Goal: Understand site structure: Understand site structure

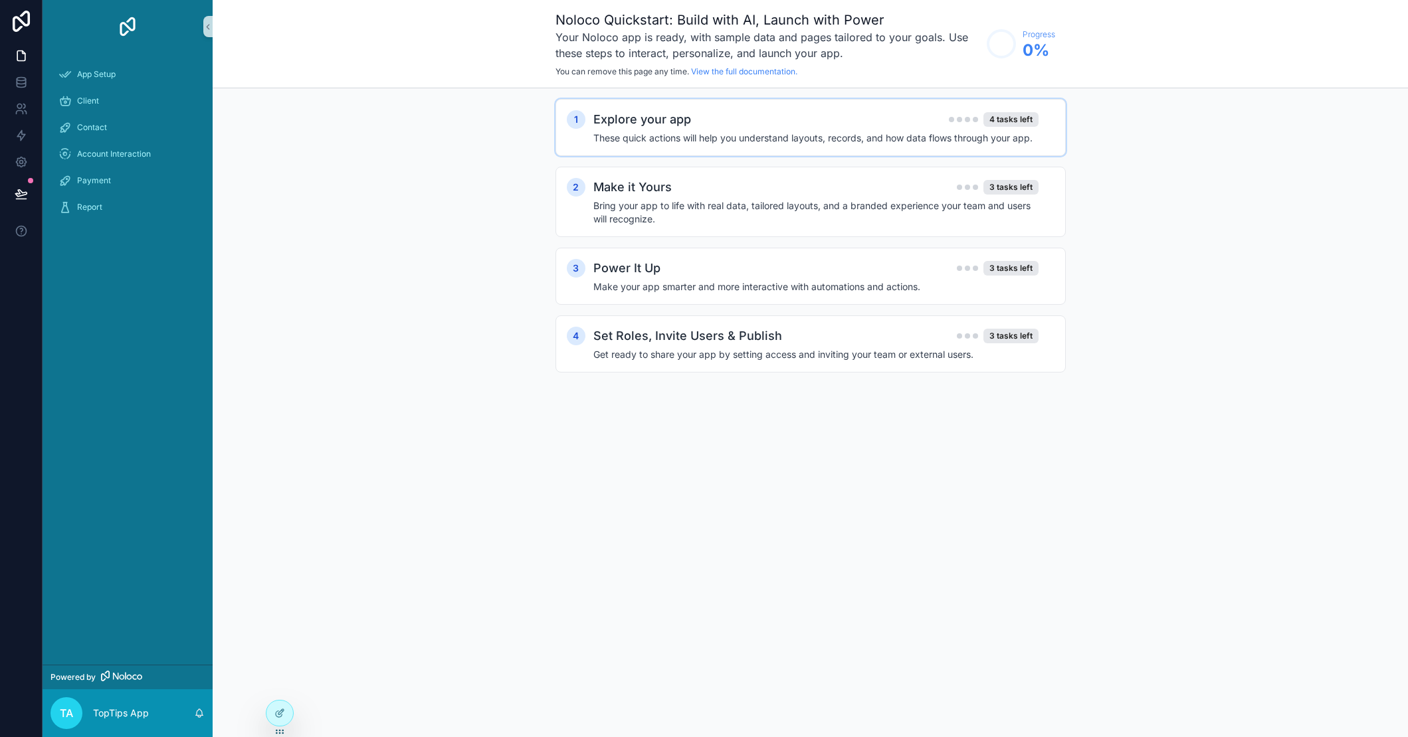
click at [674, 121] on h2 "Explore your app" at bounding box center [642, 119] width 98 height 19
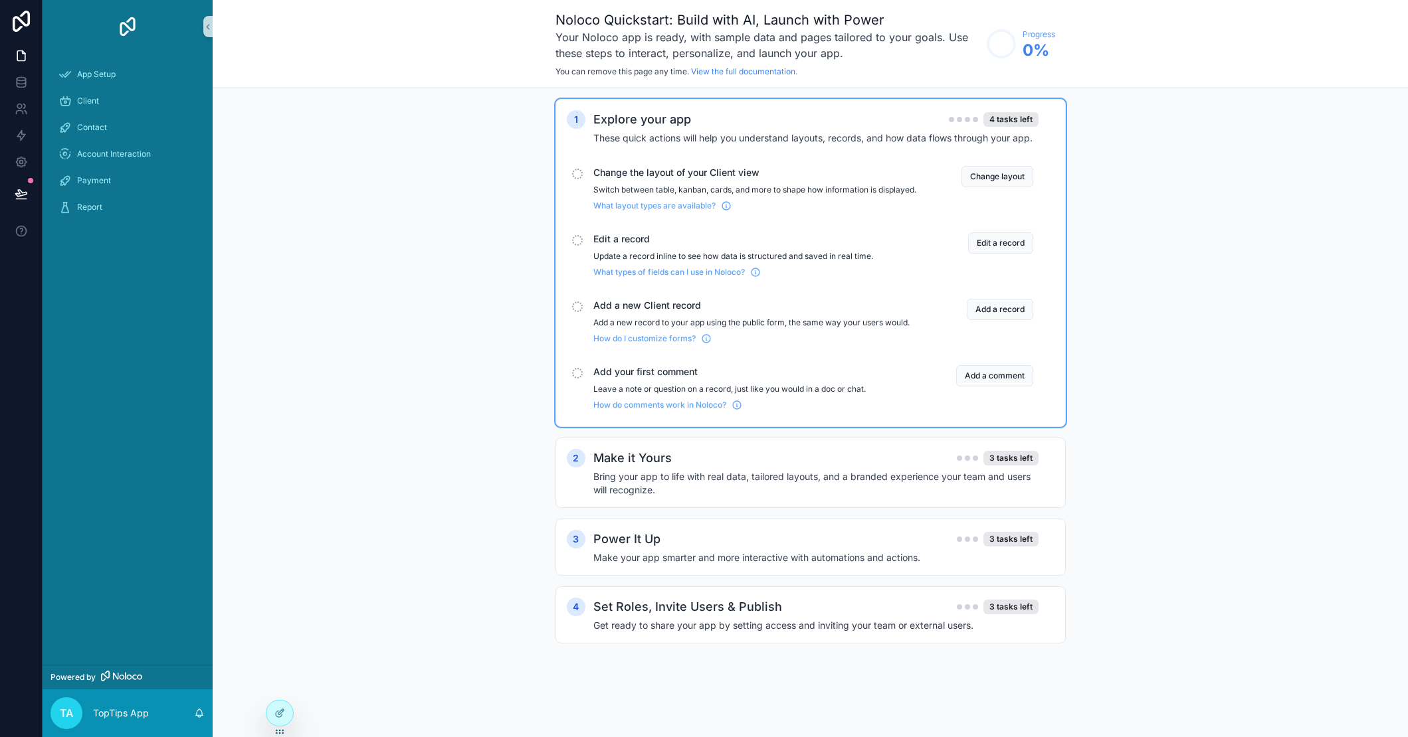
click at [674, 122] on h2 "Explore your app" at bounding box center [642, 119] width 98 height 19
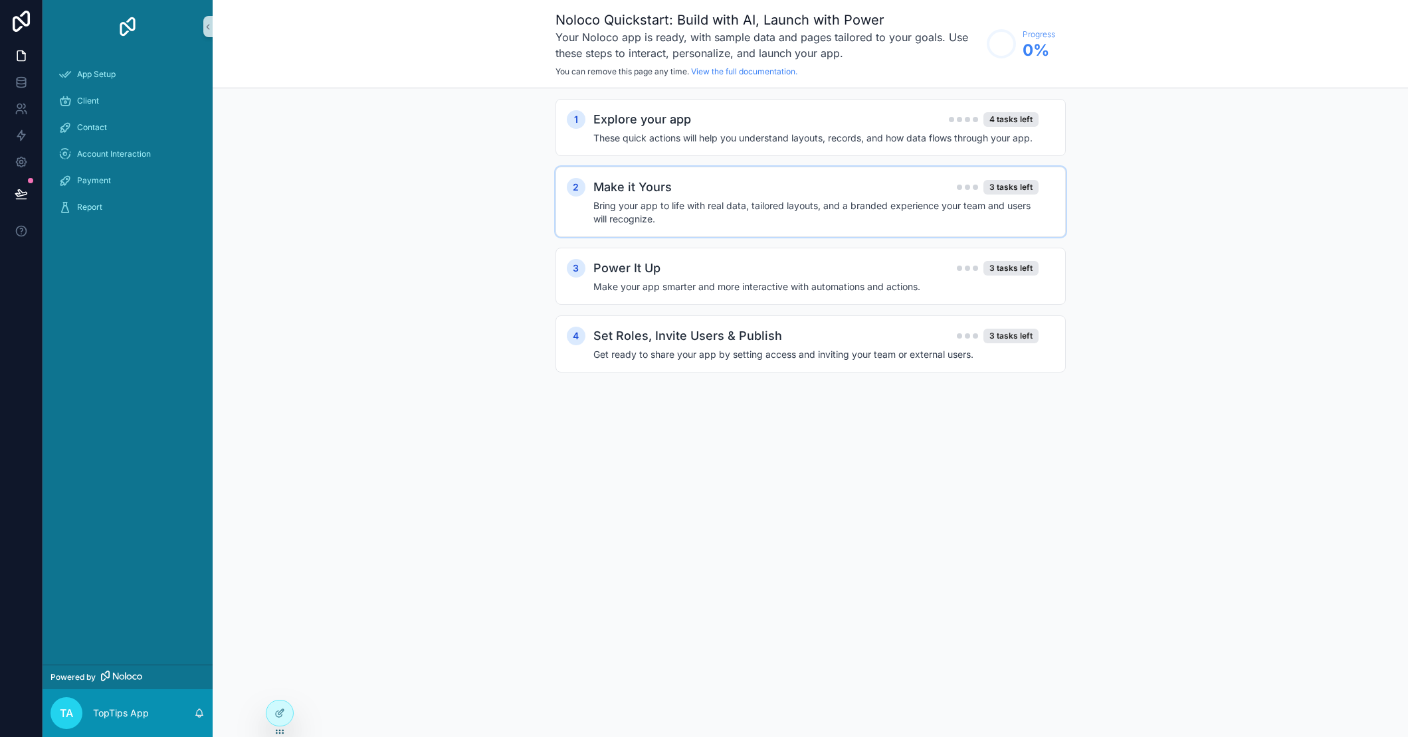
click at [666, 189] on h2 "Make it Yours" at bounding box center [632, 187] width 78 height 19
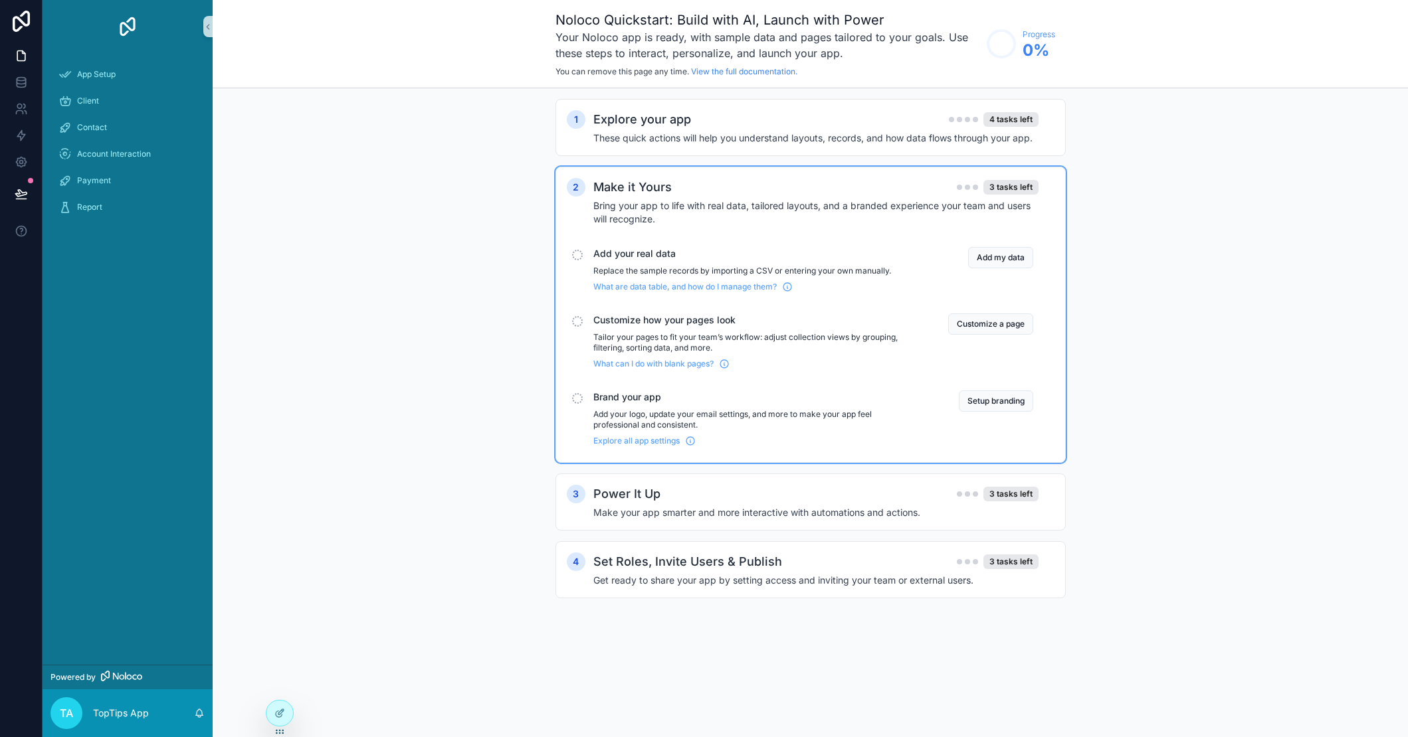
click at [644, 188] on h2 "Make it Yours" at bounding box center [632, 187] width 78 height 19
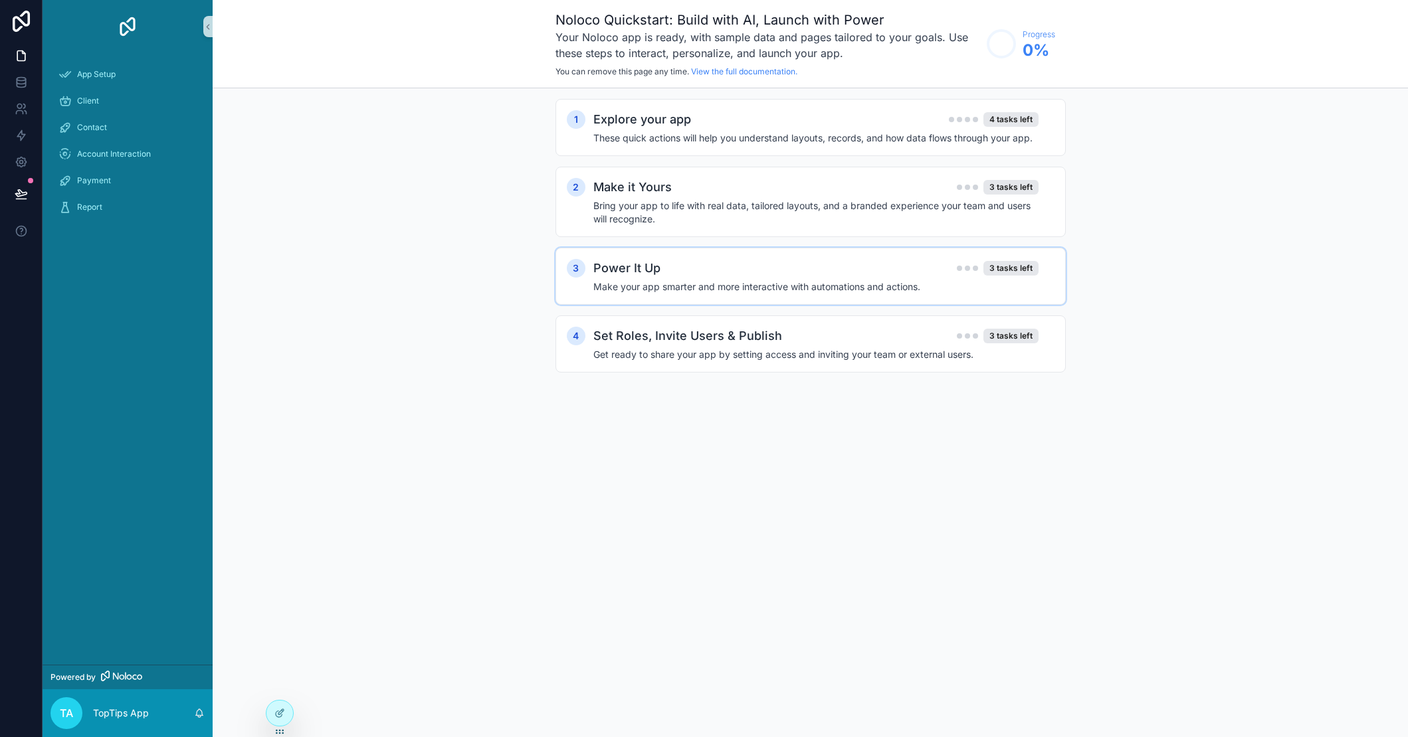
click at [647, 272] on h2 "Power It Up" at bounding box center [626, 268] width 67 height 19
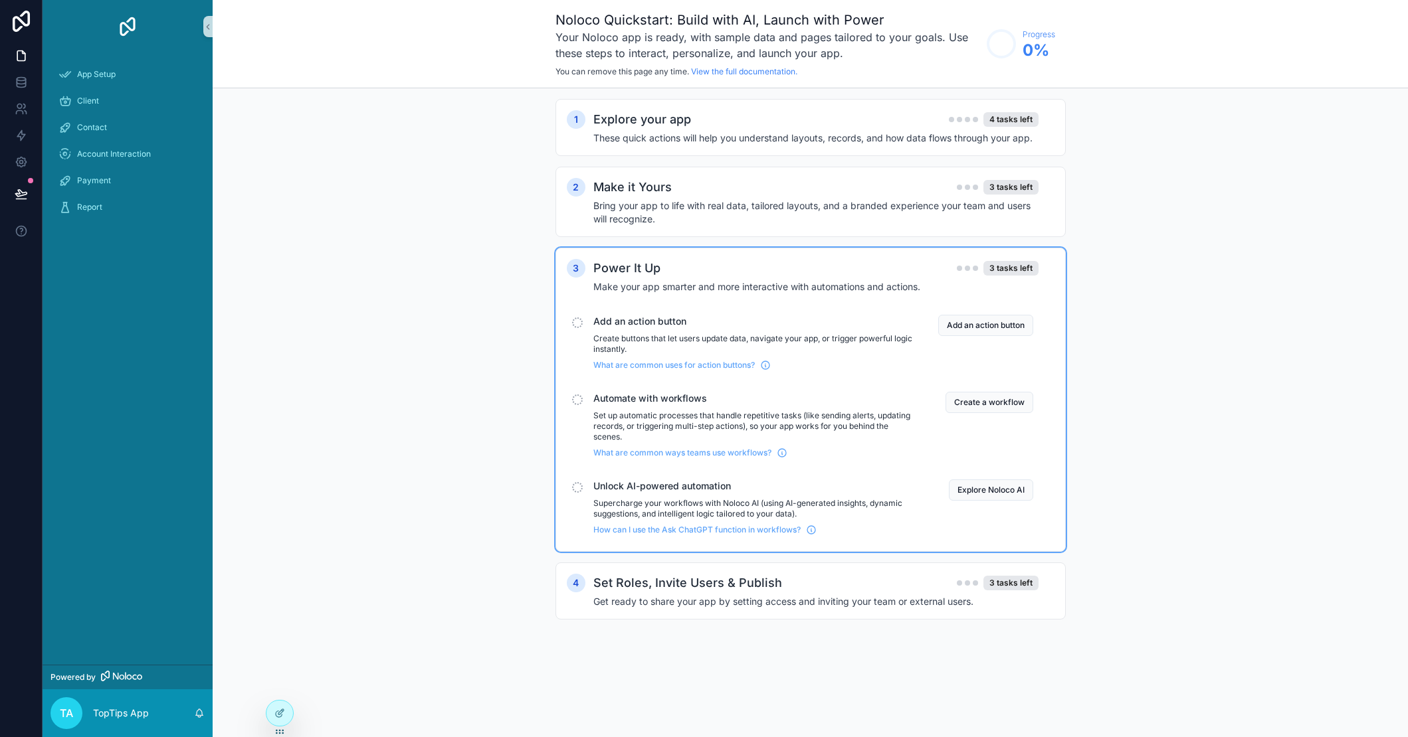
click at [639, 264] on h2 "Power It Up" at bounding box center [626, 268] width 67 height 19
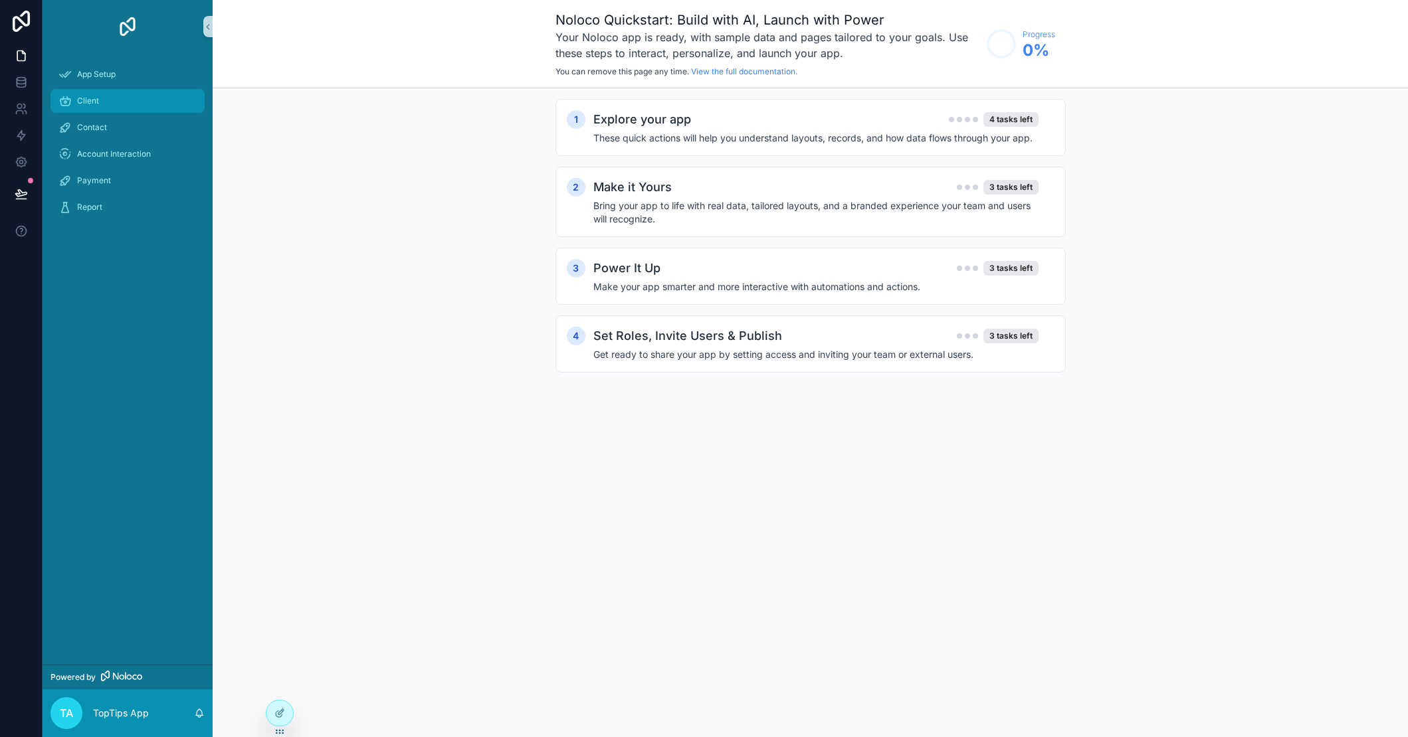
click at [98, 102] on span "Client" at bounding box center [88, 101] width 22 height 11
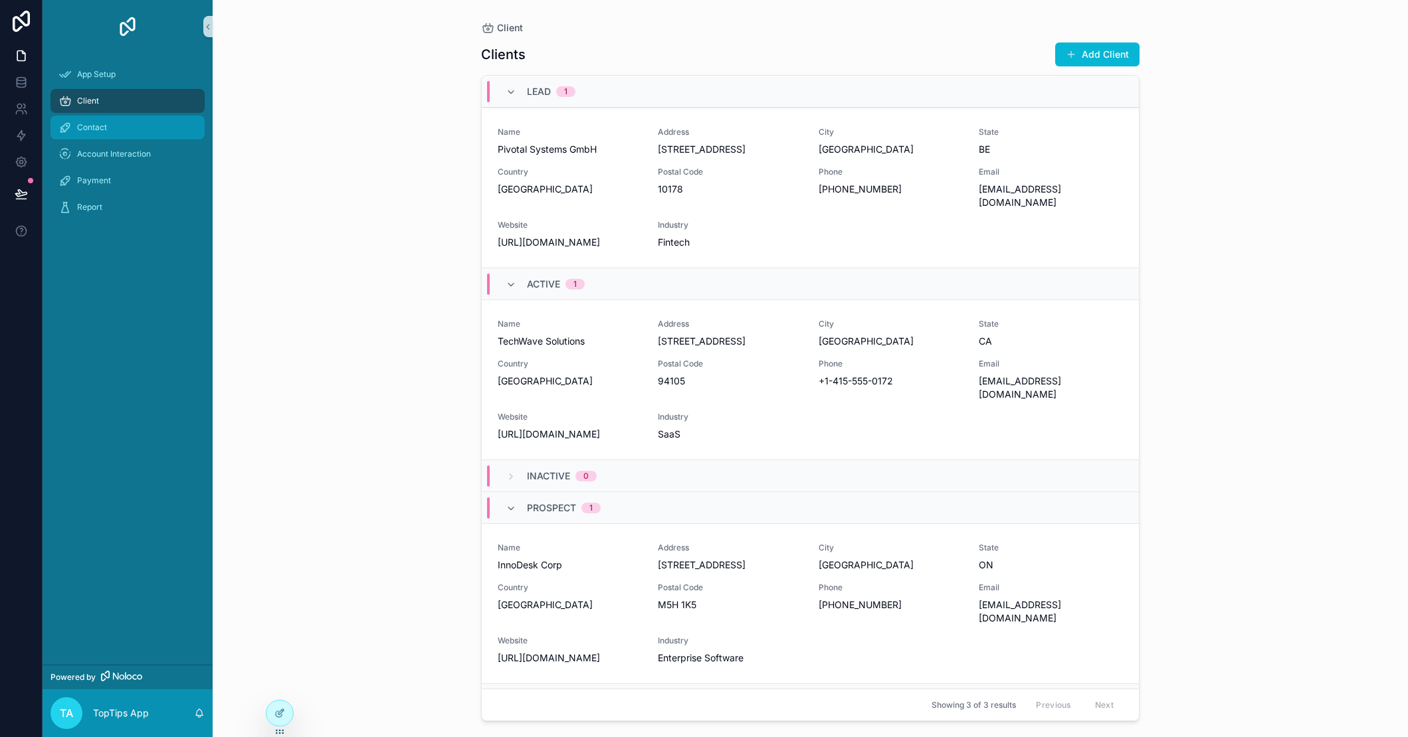
click at [94, 127] on span "Contact" at bounding box center [92, 127] width 30 height 11
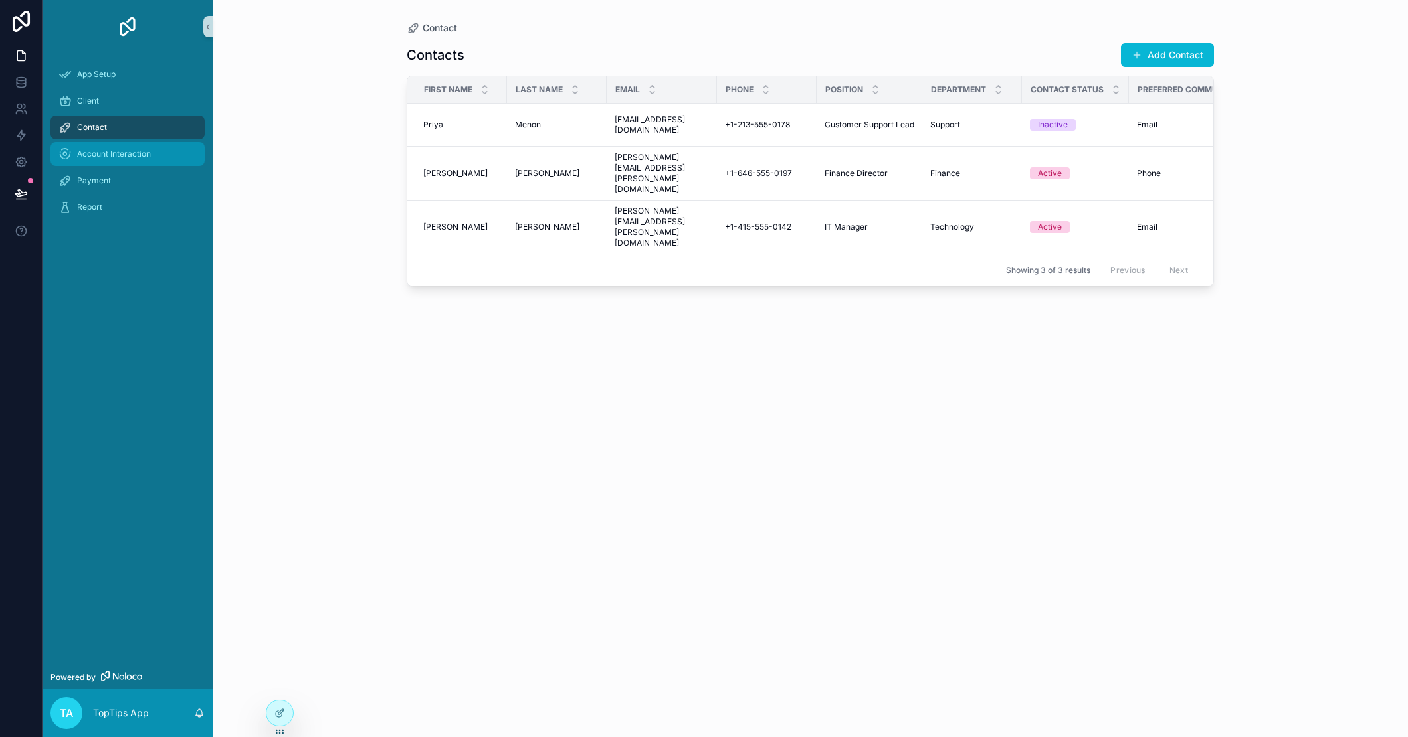
click at [107, 161] on div "Account Interaction" at bounding box center [127, 153] width 138 height 21
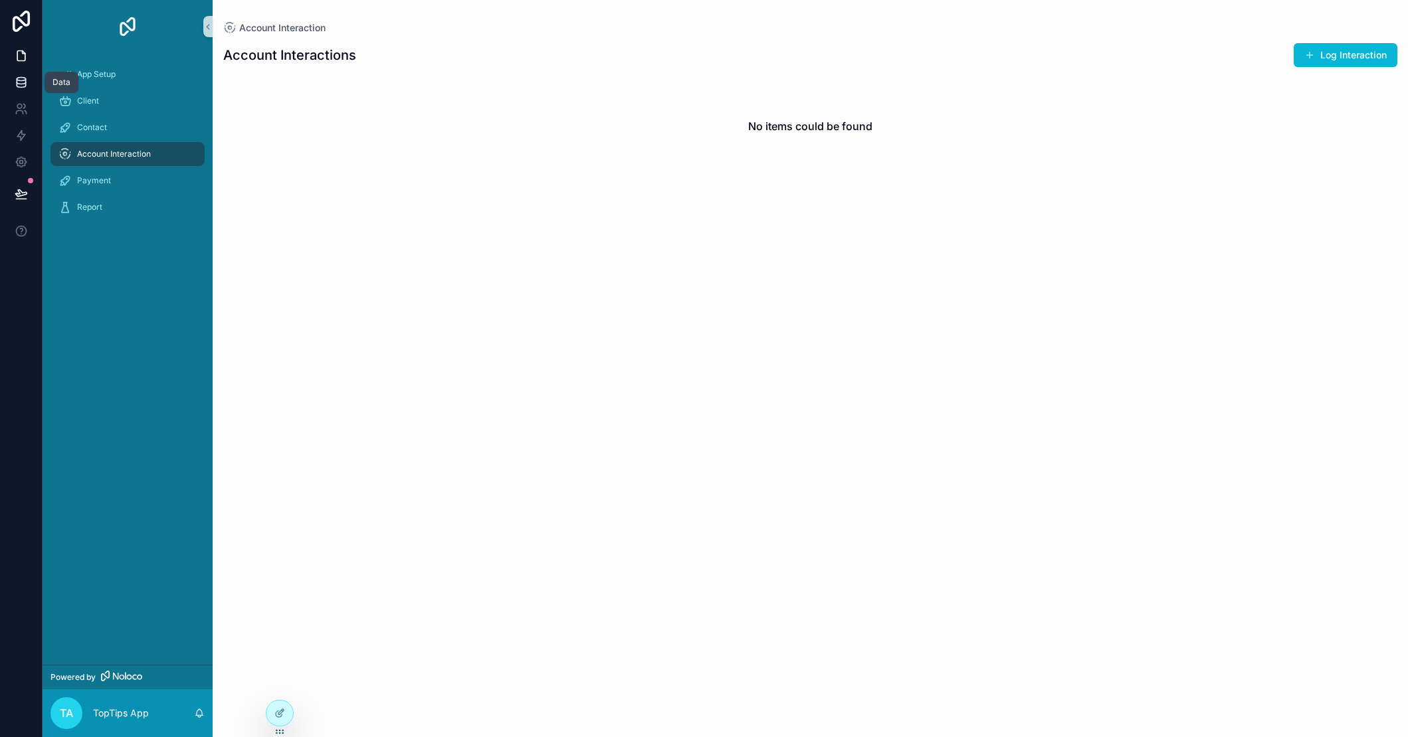
click at [27, 78] on icon at bounding box center [21, 82] width 13 height 13
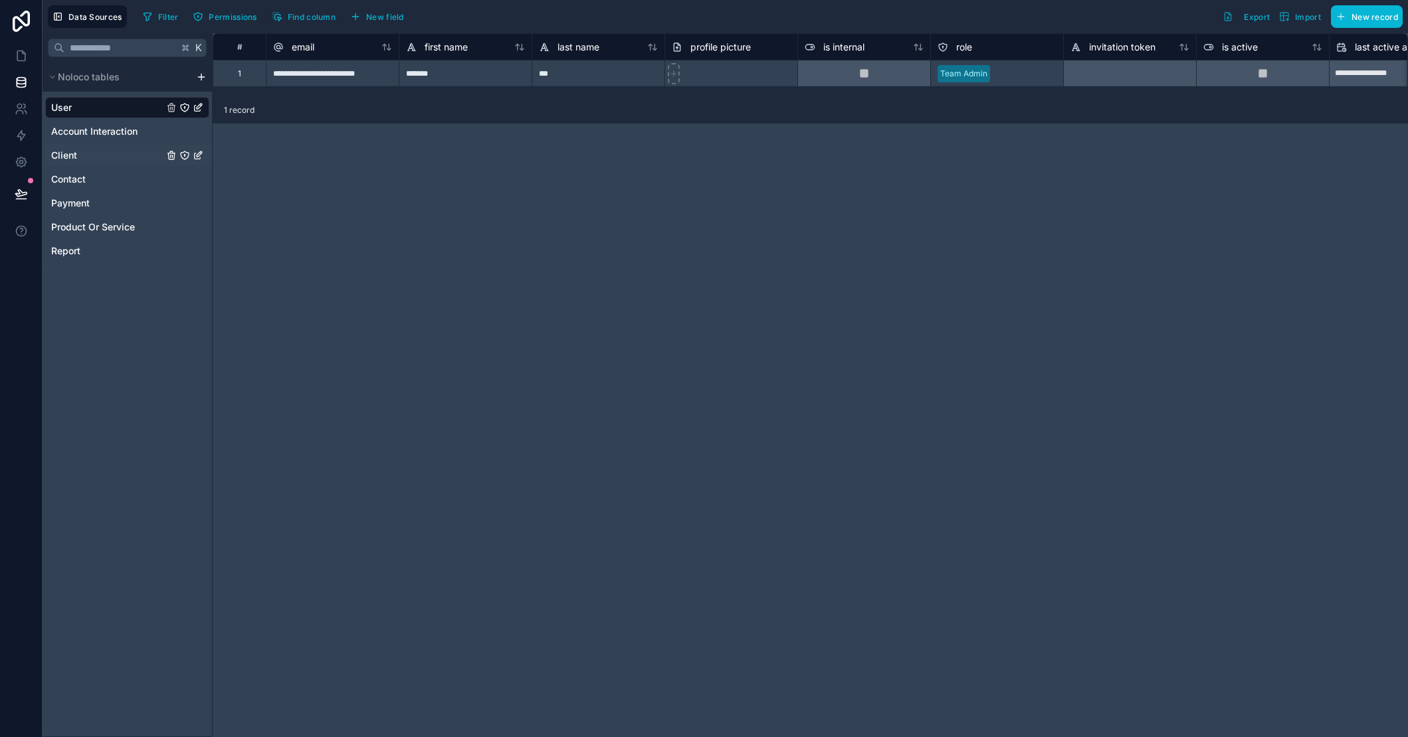
click at [75, 159] on span "Client" at bounding box center [64, 155] width 26 height 13
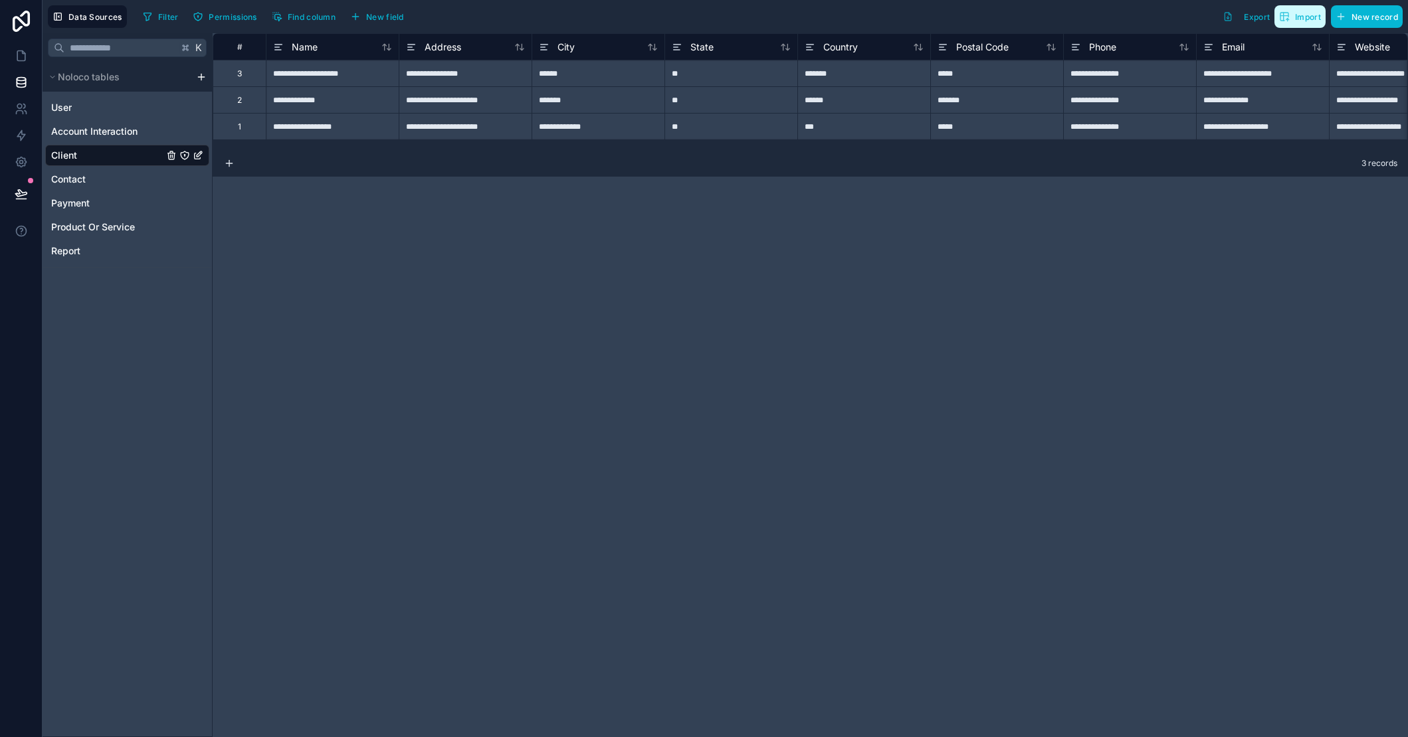
click at [1304, 13] on span "Import" at bounding box center [1308, 17] width 26 height 10
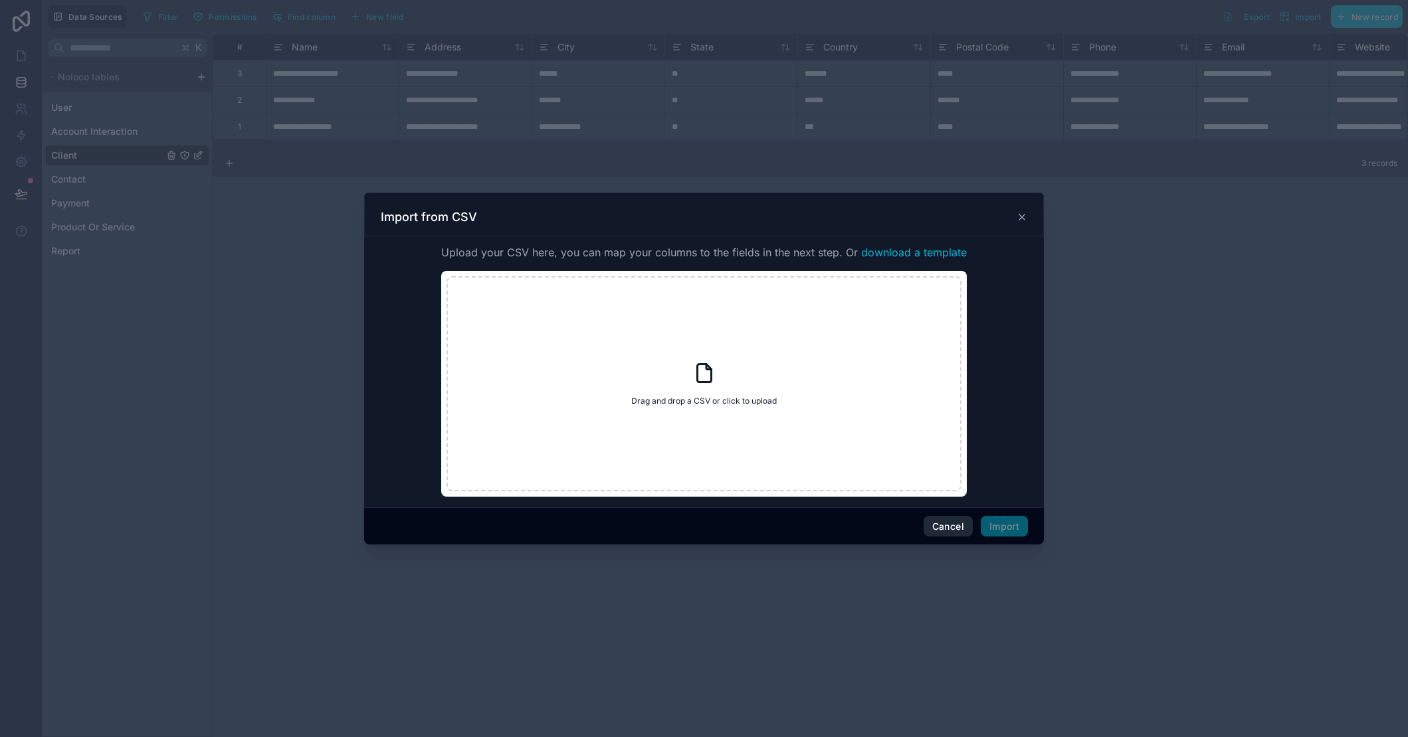
click at [941, 524] on button "Cancel" at bounding box center [947, 526] width 49 height 21
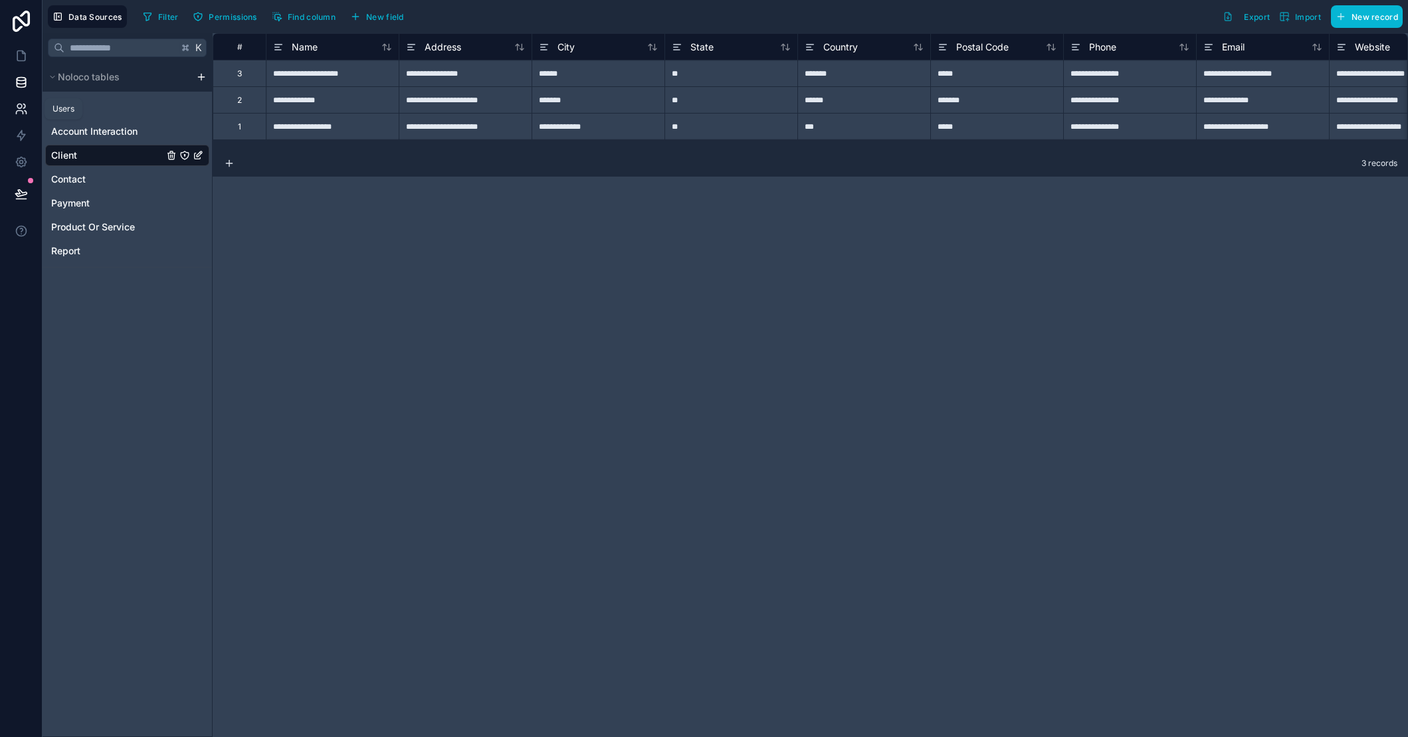
click at [26, 111] on icon at bounding box center [21, 108] width 13 height 13
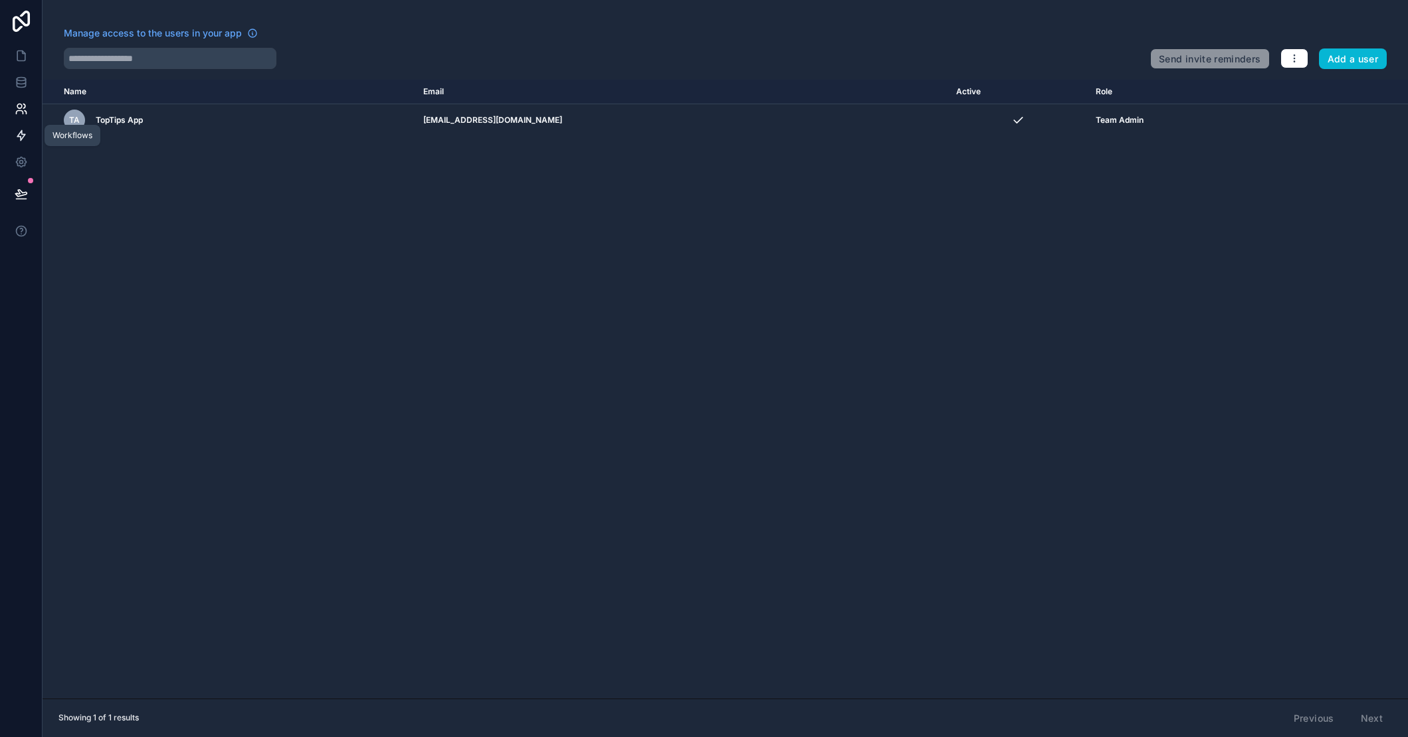
click at [23, 136] on icon at bounding box center [21, 136] width 8 height 10
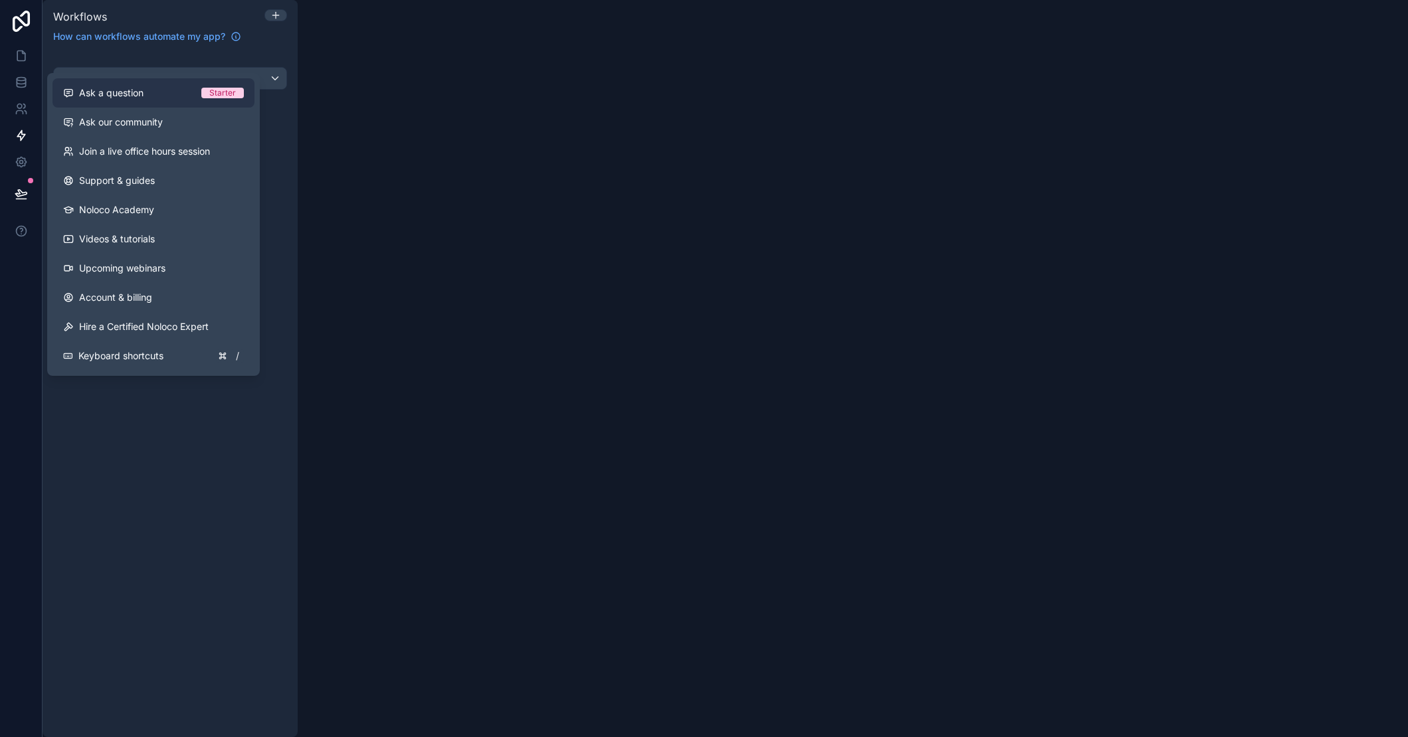
click at [145, 93] on div "Ask a question" at bounding box center [132, 92] width 138 height 13
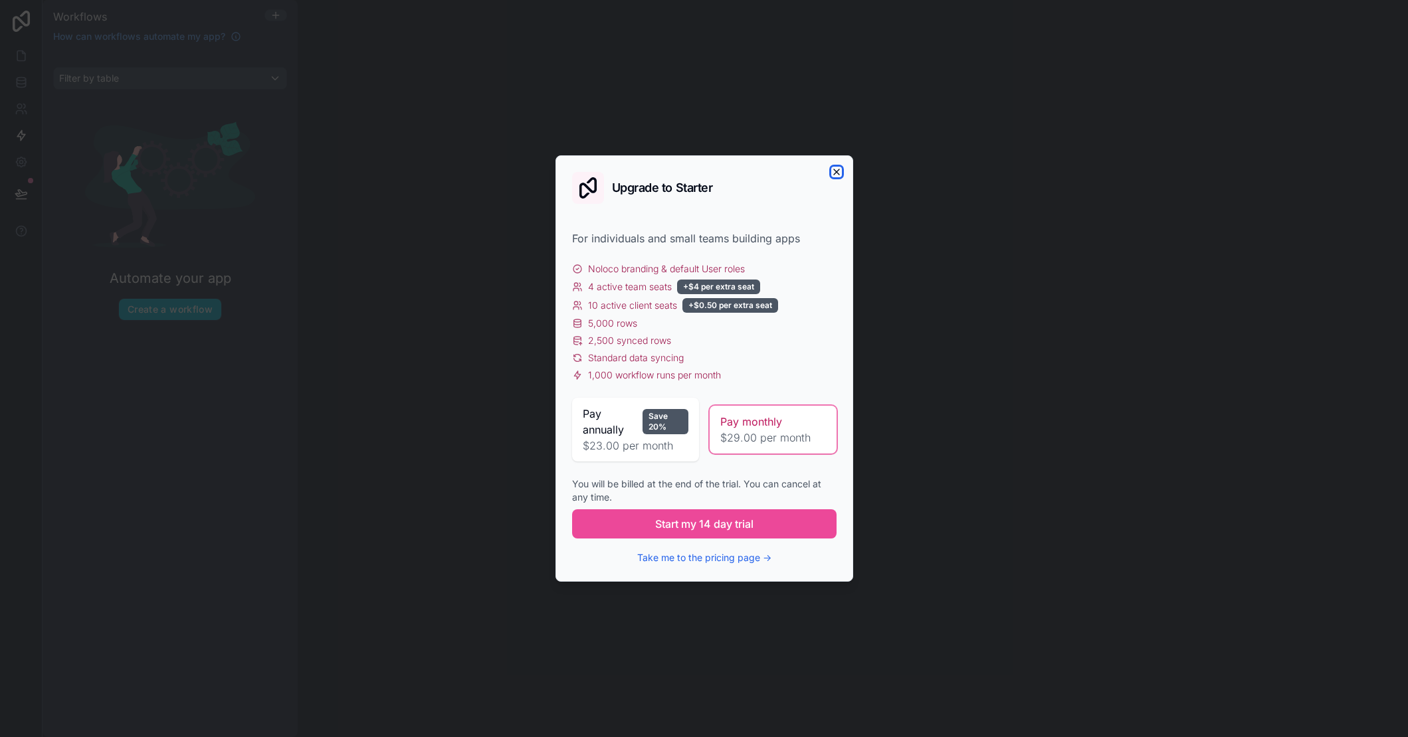
click at [837, 170] on icon "button" at bounding box center [836, 172] width 11 height 11
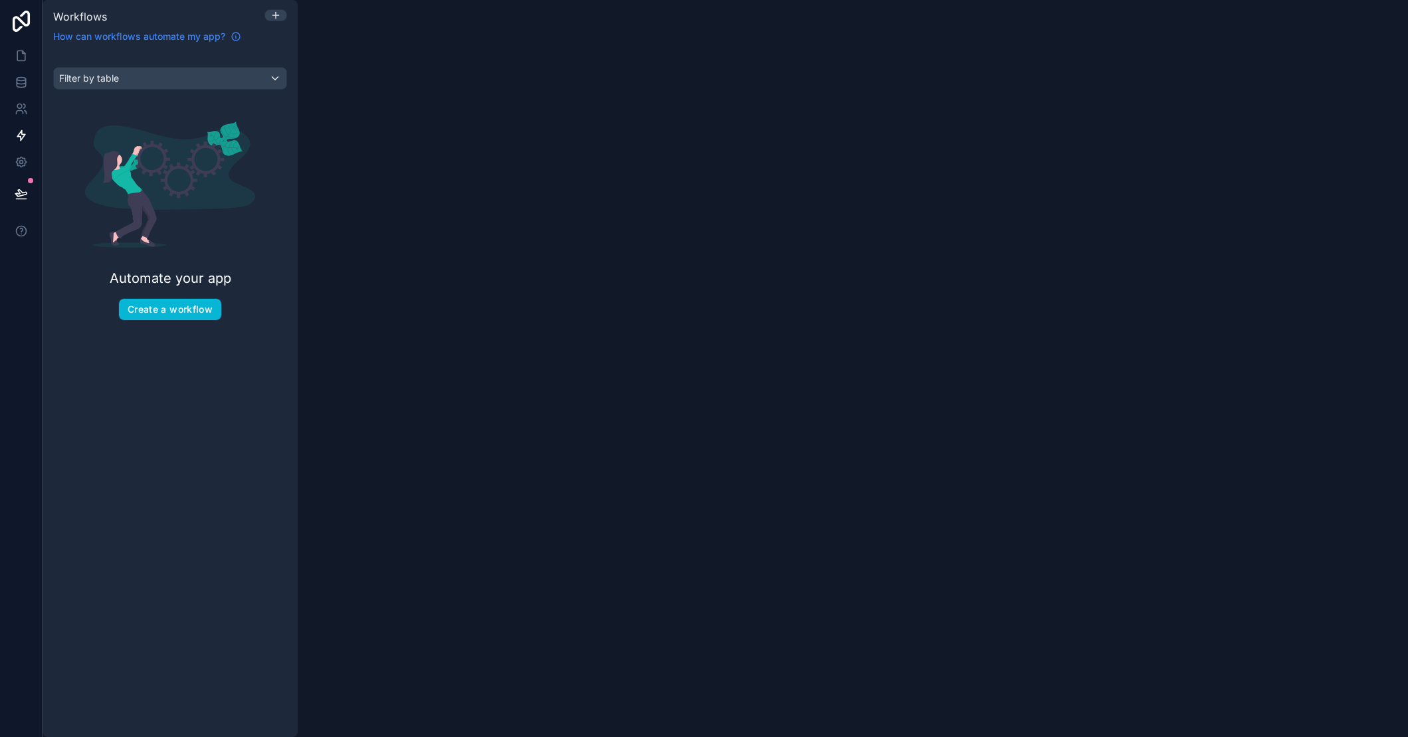
click at [238, 35] on icon at bounding box center [236, 36] width 11 height 11
click at [22, 54] on icon at bounding box center [21, 55] width 13 height 13
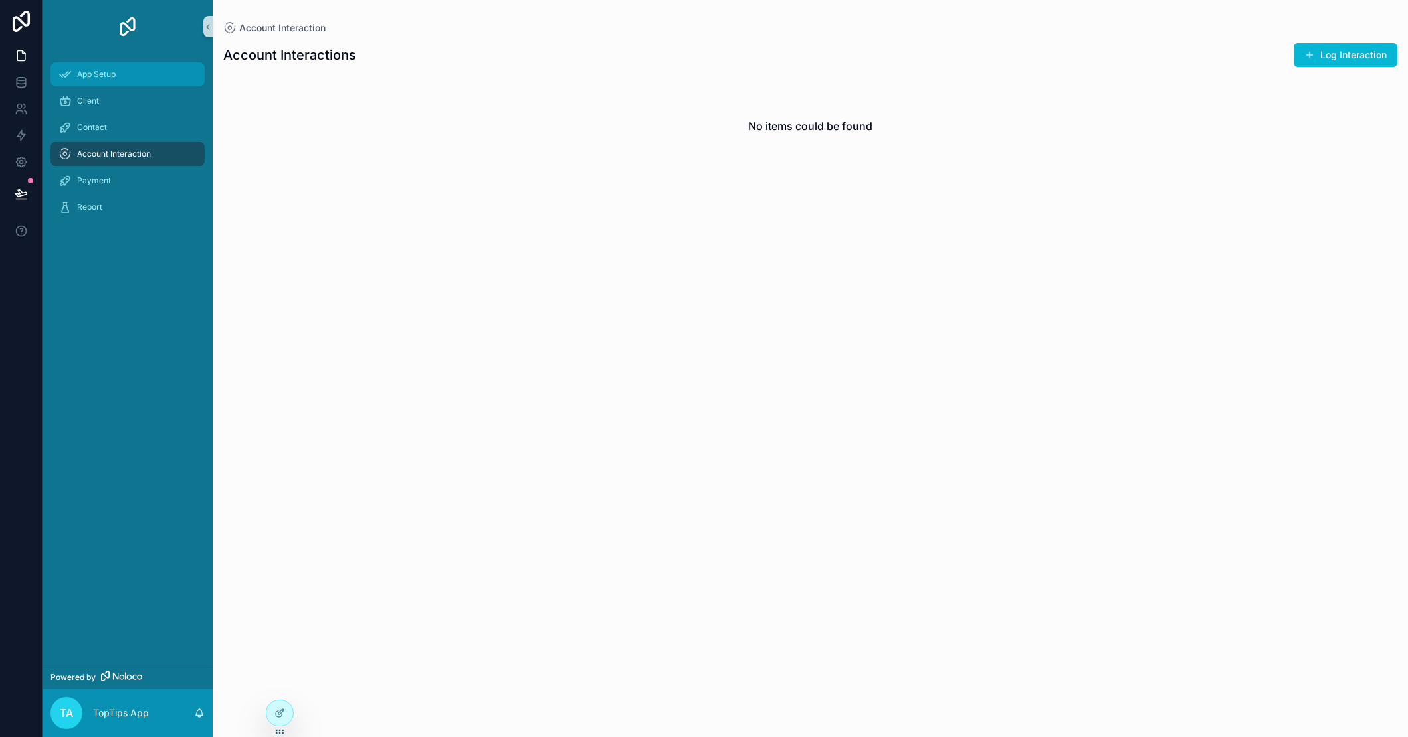
click at [102, 70] on span "App Setup" at bounding box center [96, 74] width 39 height 11
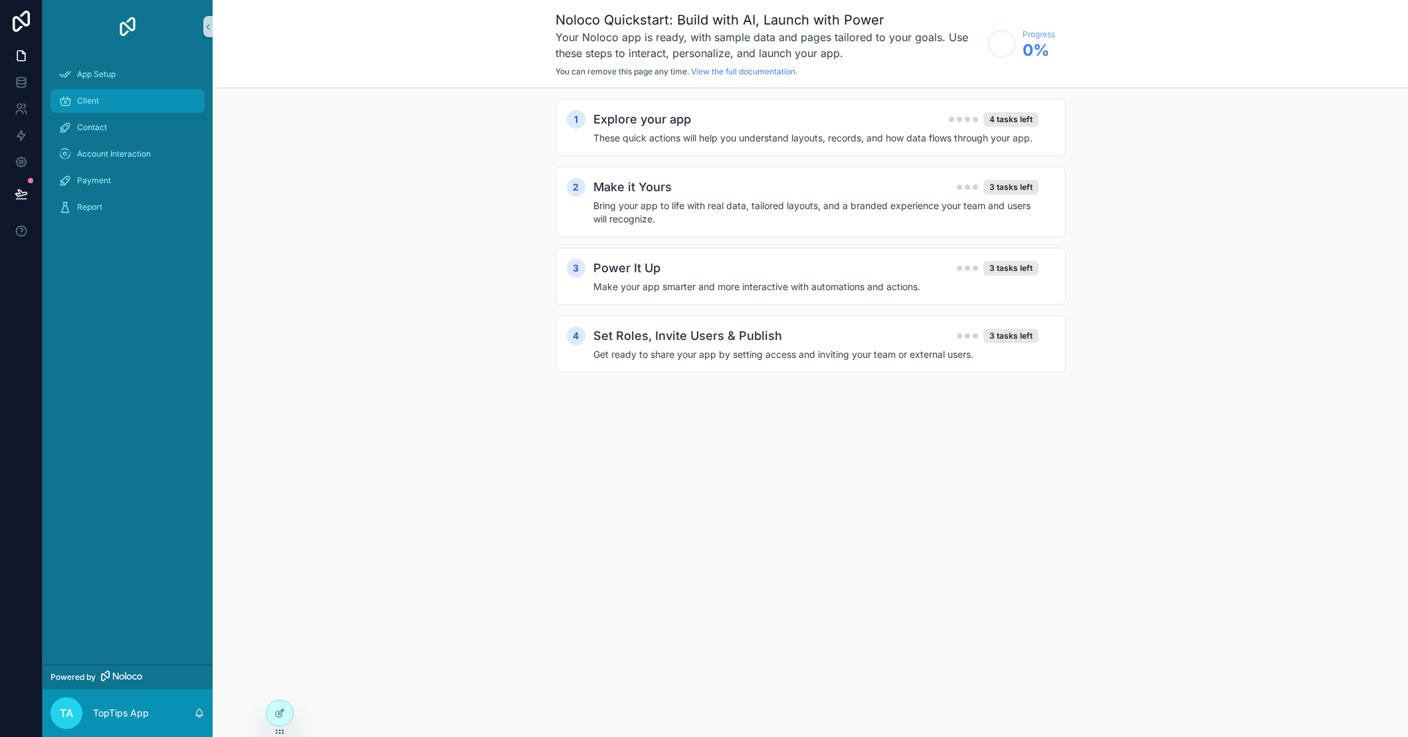
click at [91, 104] on span "Client" at bounding box center [88, 101] width 22 height 11
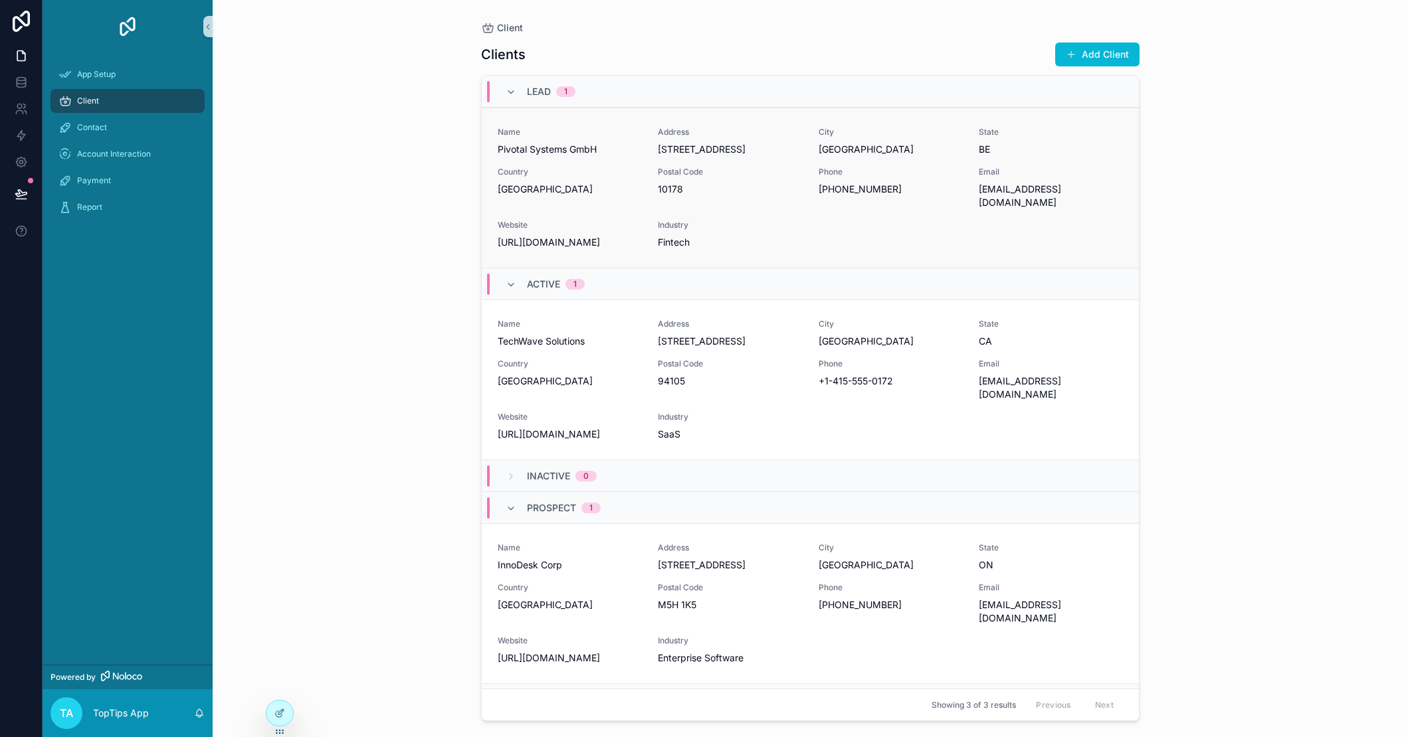
click at [947, 209] on div "Name Pivotal Systems GmbH Address [STREET_ADDRESS] Postal Code 10178 Phone [PHO…" at bounding box center [810, 188] width 625 height 122
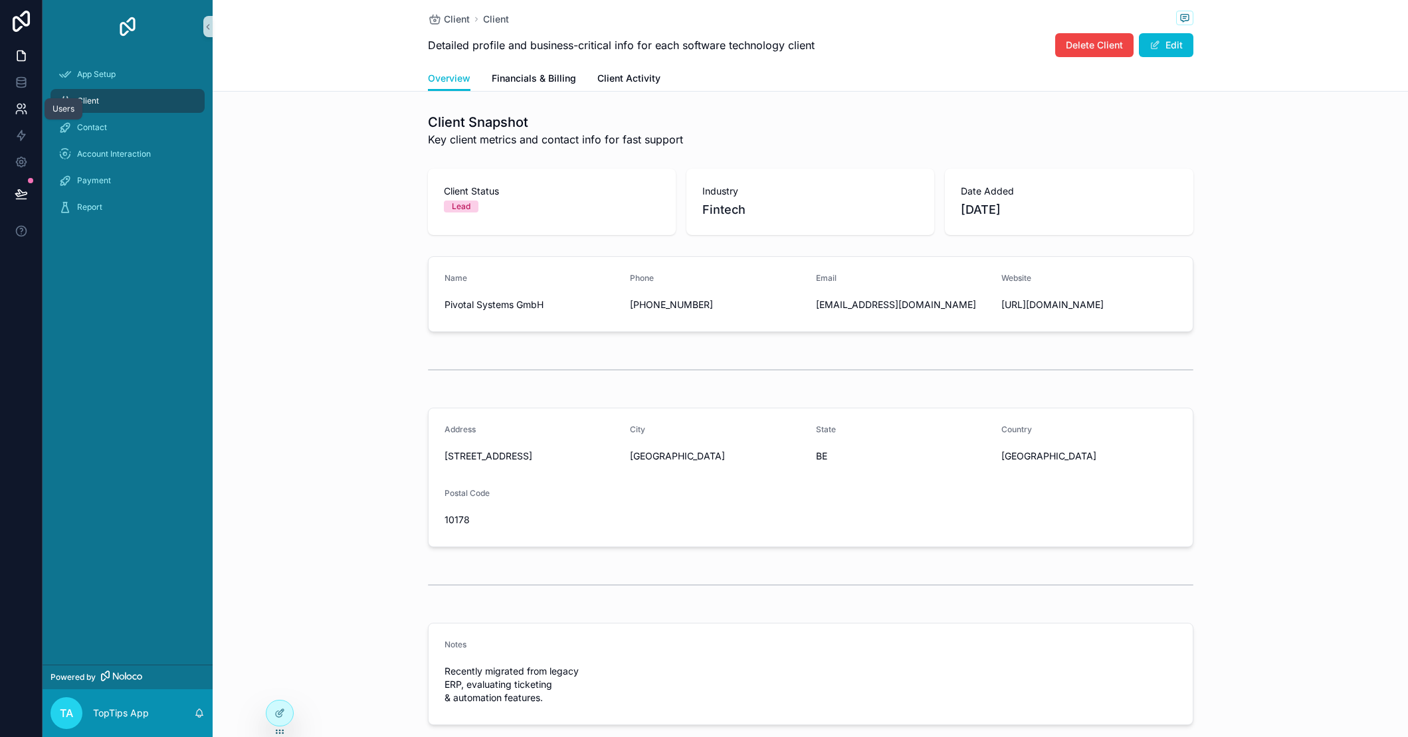
click at [15, 105] on icon at bounding box center [21, 108] width 13 height 13
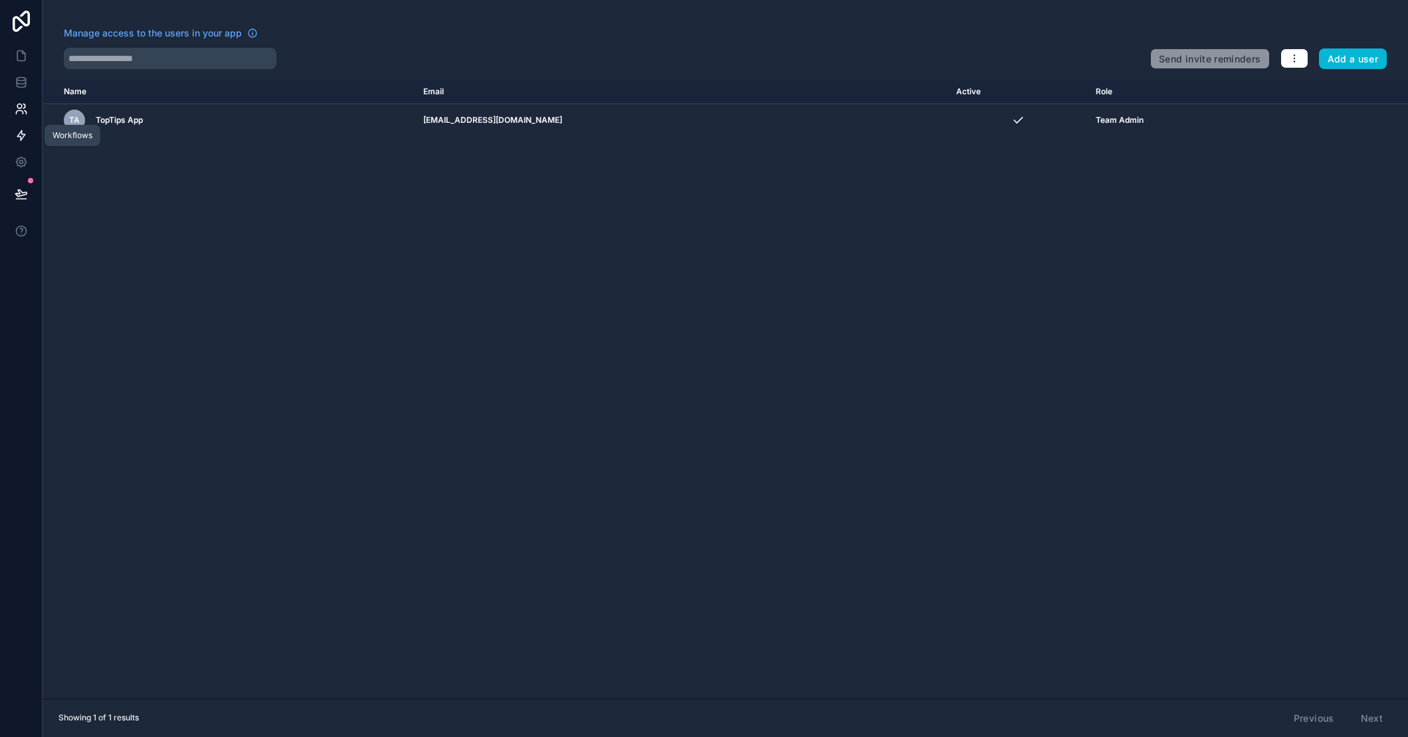
click at [21, 138] on icon at bounding box center [21, 135] width 13 height 13
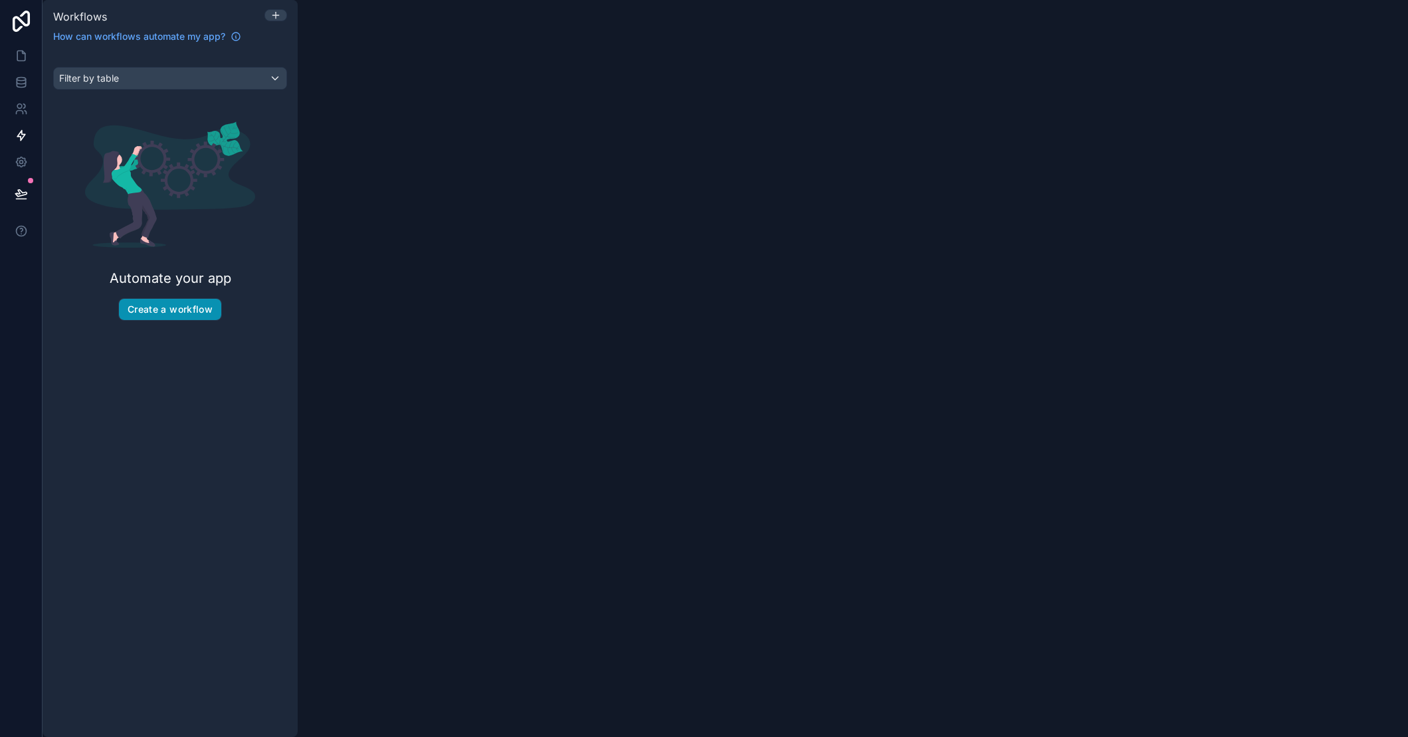
click at [175, 309] on button "Create a workflow" at bounding box center [170, 309] width 102 height 21
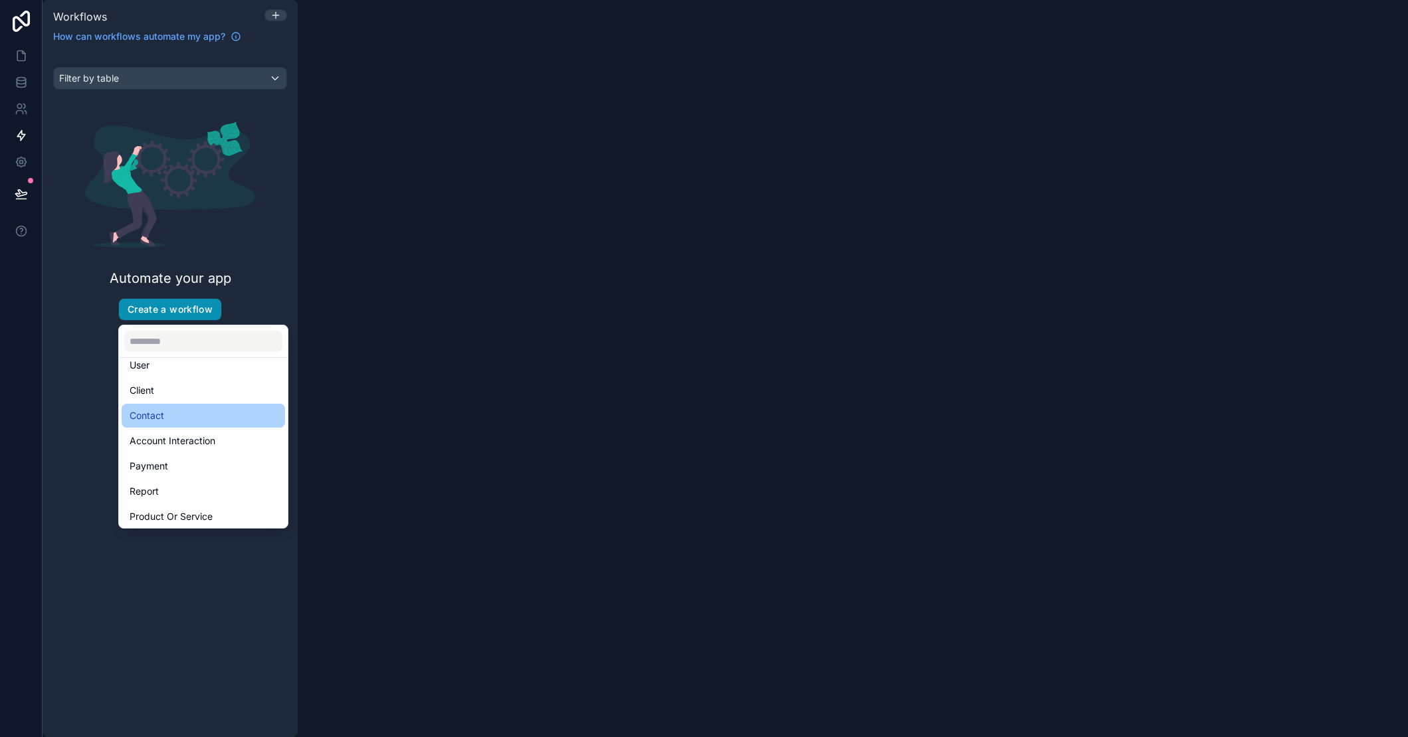
scroll to position [39, 0]
drag, startPoint x: 45, startPoint y: 362, endPoint x: 45, endPoint y: 349, distance: 13.3
click at [45, 362] on div "scrollable content" at bounding box center [704, 368] width 1408 height 737
